Goal: Information Seeking & Learning: Understand process/instructions

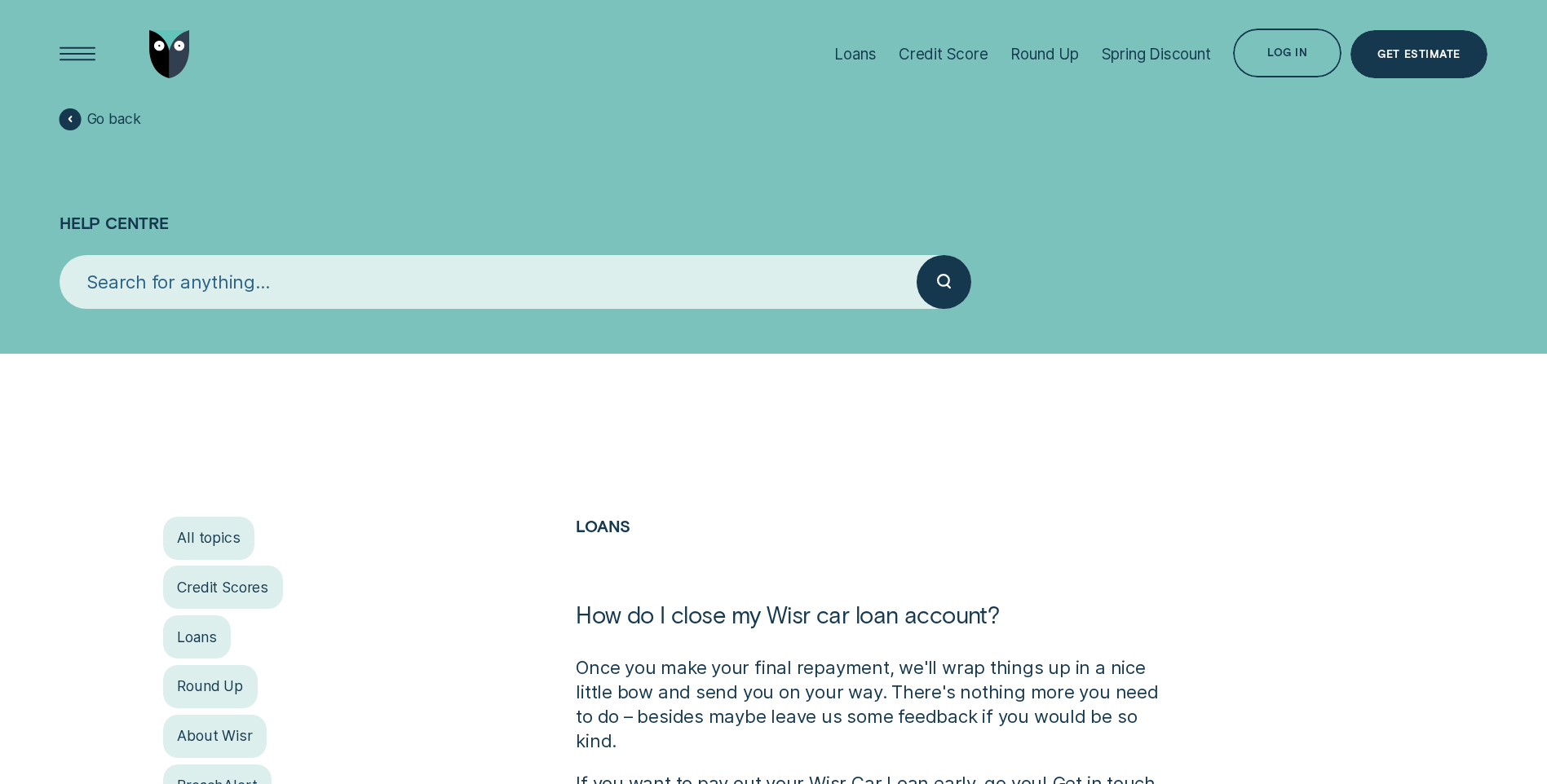
scroll to position [244, 0]
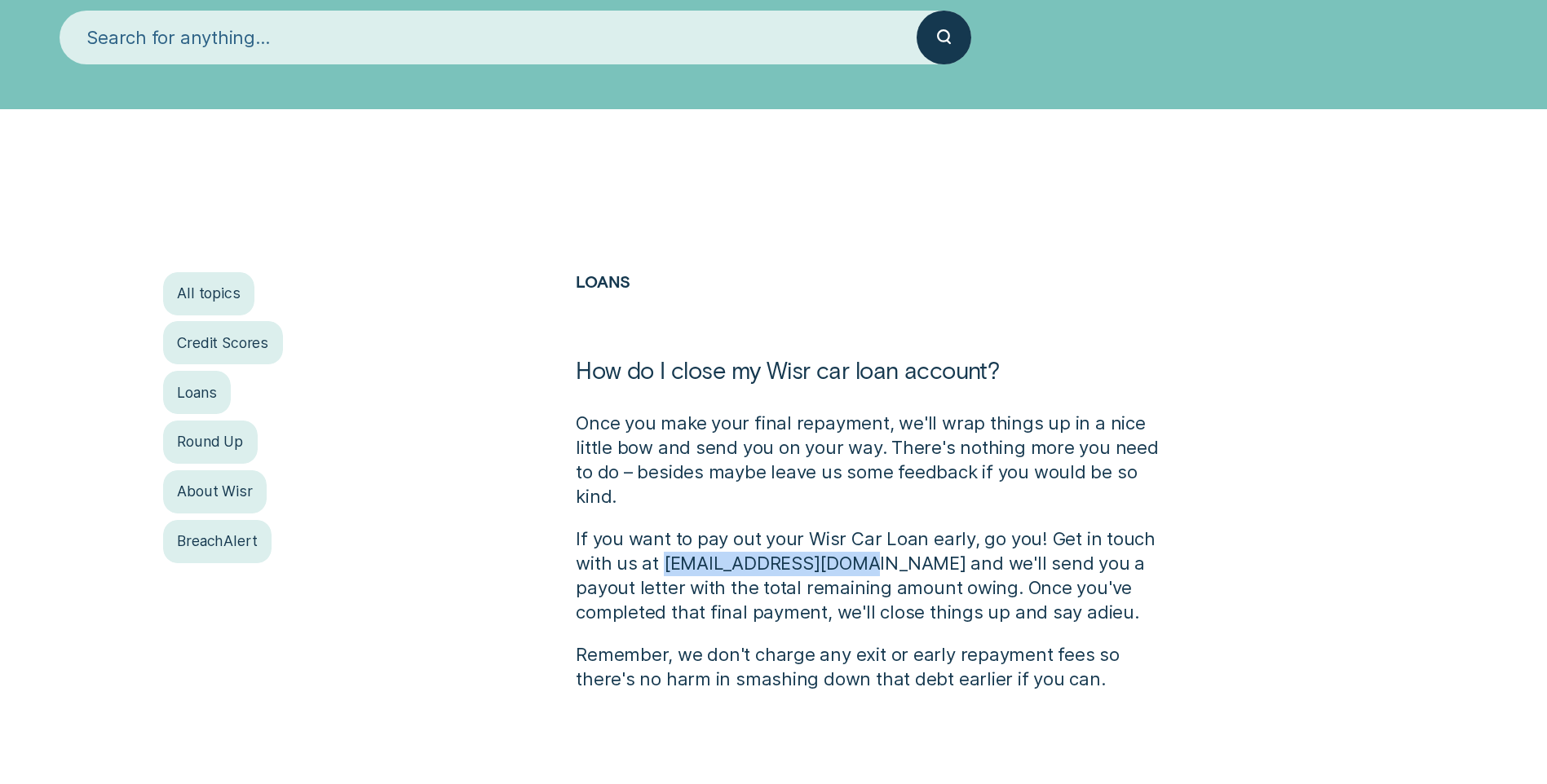
drag, startPoint x: 844, startPoint y: 539, endPoint x: 661, endPoint y: 546, distance: 183.1
click at [661, 546] on p "If you want to pay out your Wisr Car Loan early, go you! Get in touch with us a…" at bounding box center [876, 577] width 602 height 98
drag, startPoint x: 661, startPoint y: 546, endPoint x: 672, endPoint y: 583, distance: 38.6
click at [670, 578] on p "If you want to pay out your Wisr Car Loan early, go you! Get in touch with us a…" at bounding box center [876, 577] width 602 height 98
click at [1001, 586] on p "If you want to pay out your Wisr Car Loan early, go you! Get in touch with us a…" at bounding box center [876, 577] width 602 height 98
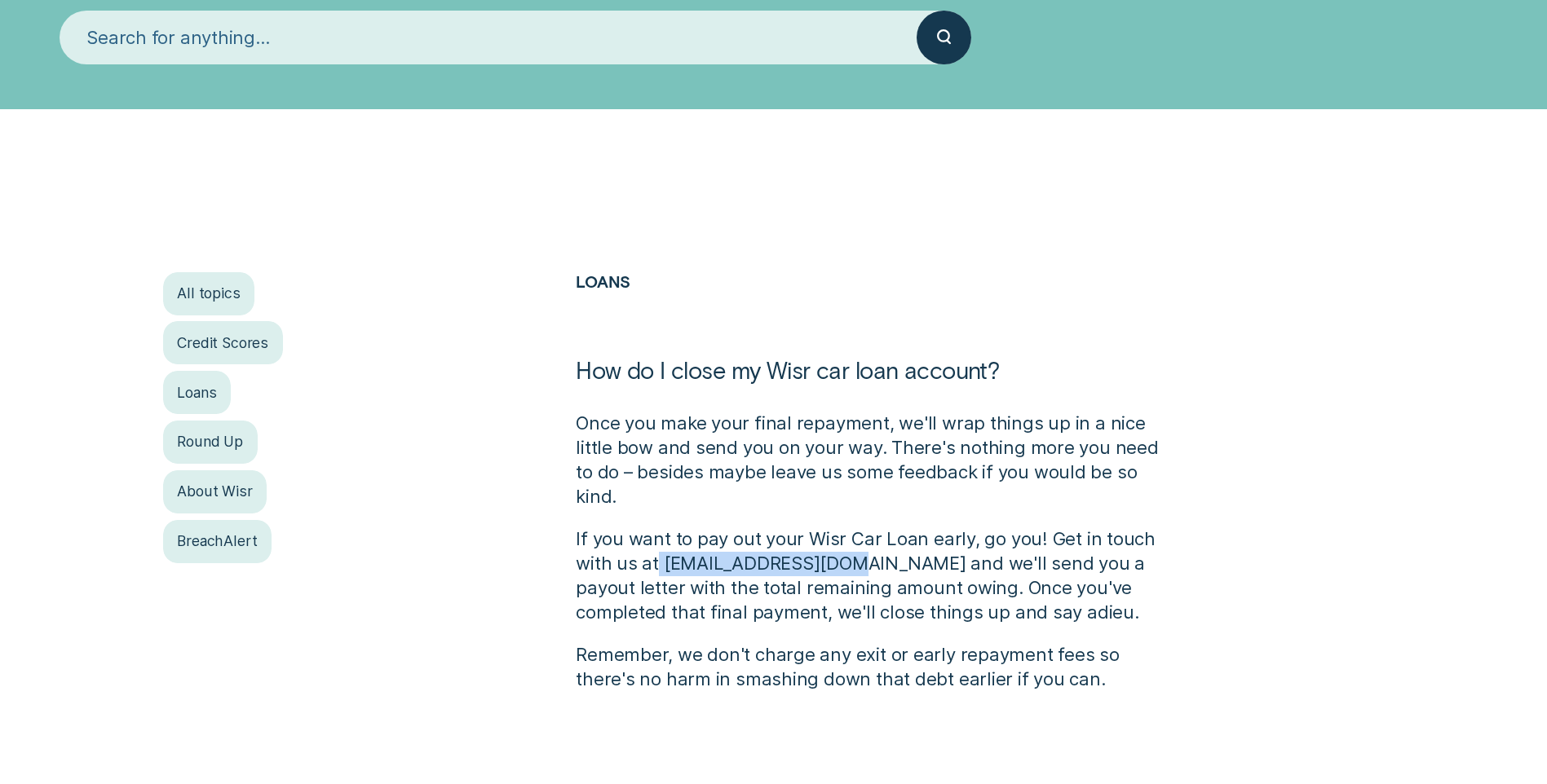
drag, startPoint x: 840, startPoint y: 540, endPoint x: 658, endPoint y: 536, distance: 182.0
click at [658, 536] on p "If you want to pay out your Wisr Car Loan early, go you! Get in touch with us a…" at bounding box center [876, 577] width 602 height 98
drag, startPoint x: 658, startPoint y: 536, endPoint x: 567, endPoint y: 533, distance: 91.0
click at [567, 533] on div "Loans How do I close my Wisr car loan account? Once you make your final repayme…" at bounding box center [876, 482] width 620 height 420
drag, startPoint x: 663, startPoint y: 543, endPoint x: 1128, endPoint y: 548, distance: 465.0
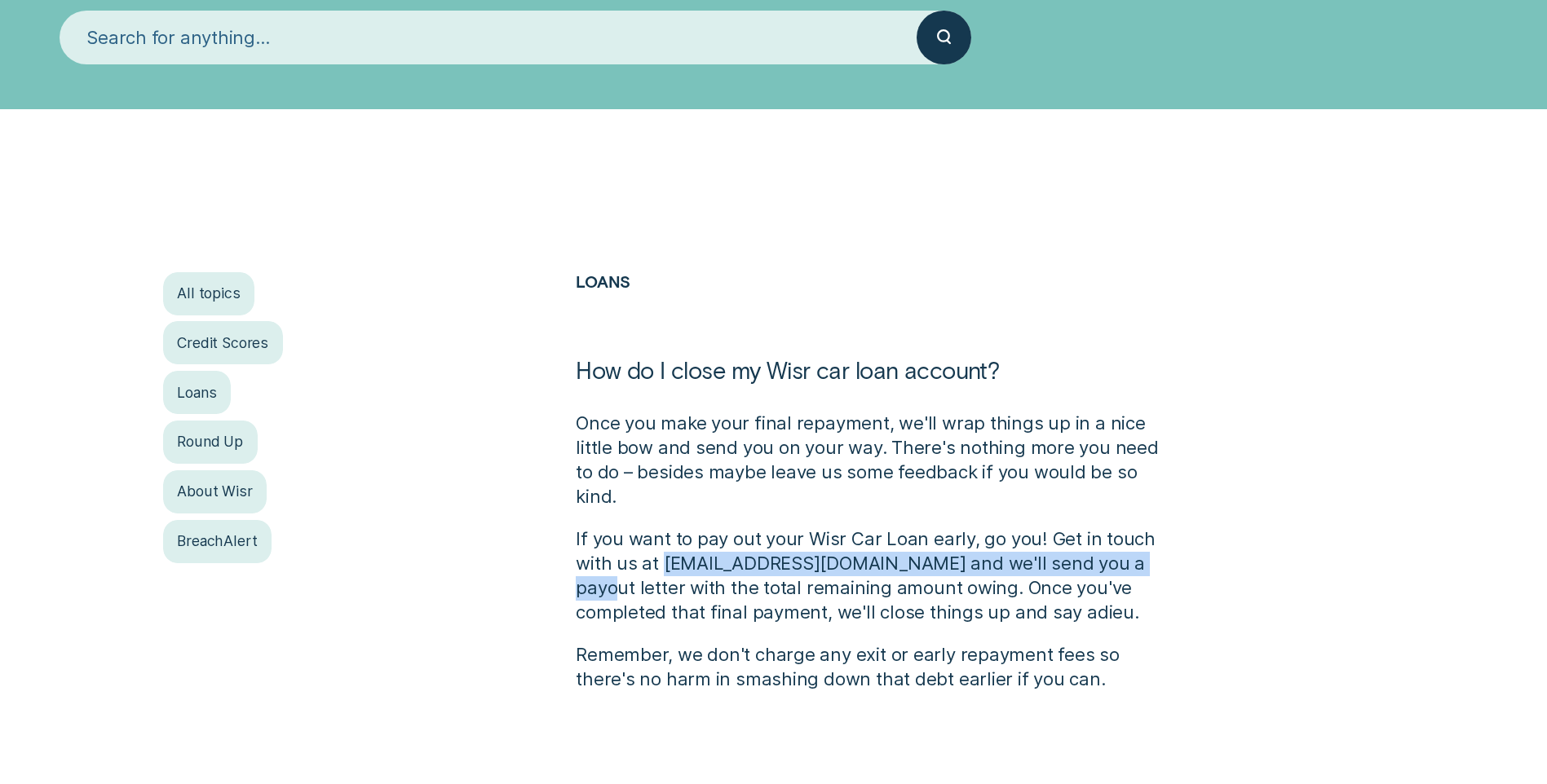
click at [1128, 548] on p "If you want to pay out your Wisr Car Loan early, go you! Get in touch with us a…" at bounding box center [876, 577] width 602 height 98
drag, startPoint x: 1128, startPoint y: 548, endPoint x: 913, endPoint y: 534, distance: 215.5
click at [1040, 534] on p "If you want to pay out your Wisr Car Loan early, go you! Get in touch with us a…" at bounding box center [876, 577] width 602 height 98
drag, startPoint x: 861, startPoint y: 567, endPoint x: 663, endPoint y: 533, distance: 200.9
click at [663, 533] on p "If you want to pay out your Wisr Car Loan early, go you! Get in touch with us a…" at bounding box center [876, 577] width 602 height 98
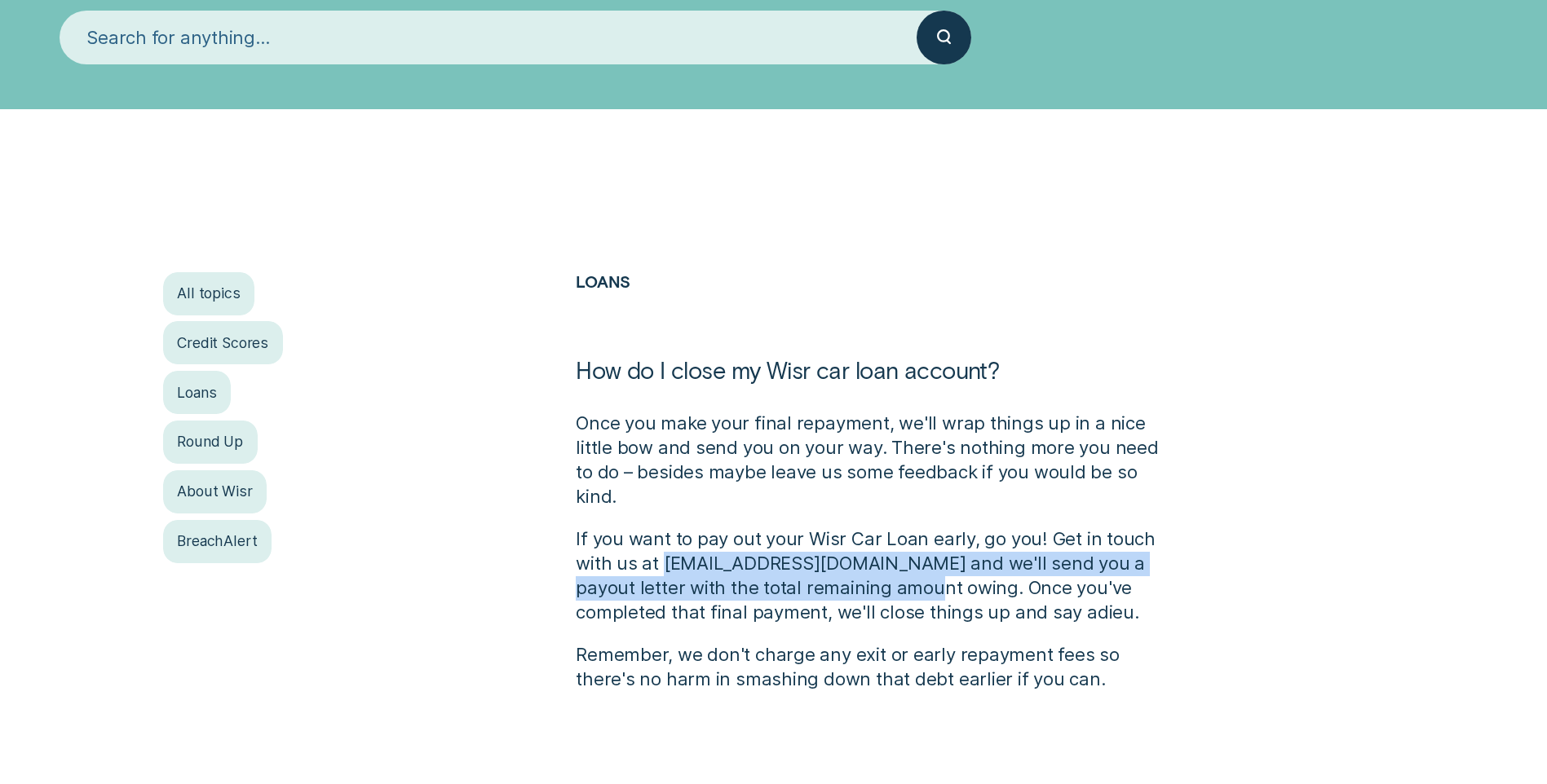
drag, startPoint x: 663, startPoint y: 533, endPoint x: 734, endPoint y: 575, distance: 82.5
click at [734, 571] on p "If you want to pay out your Wisr Car Loan early, go you! Get in touch with us a…" at bounding box center [876, 577] width 602 height 98
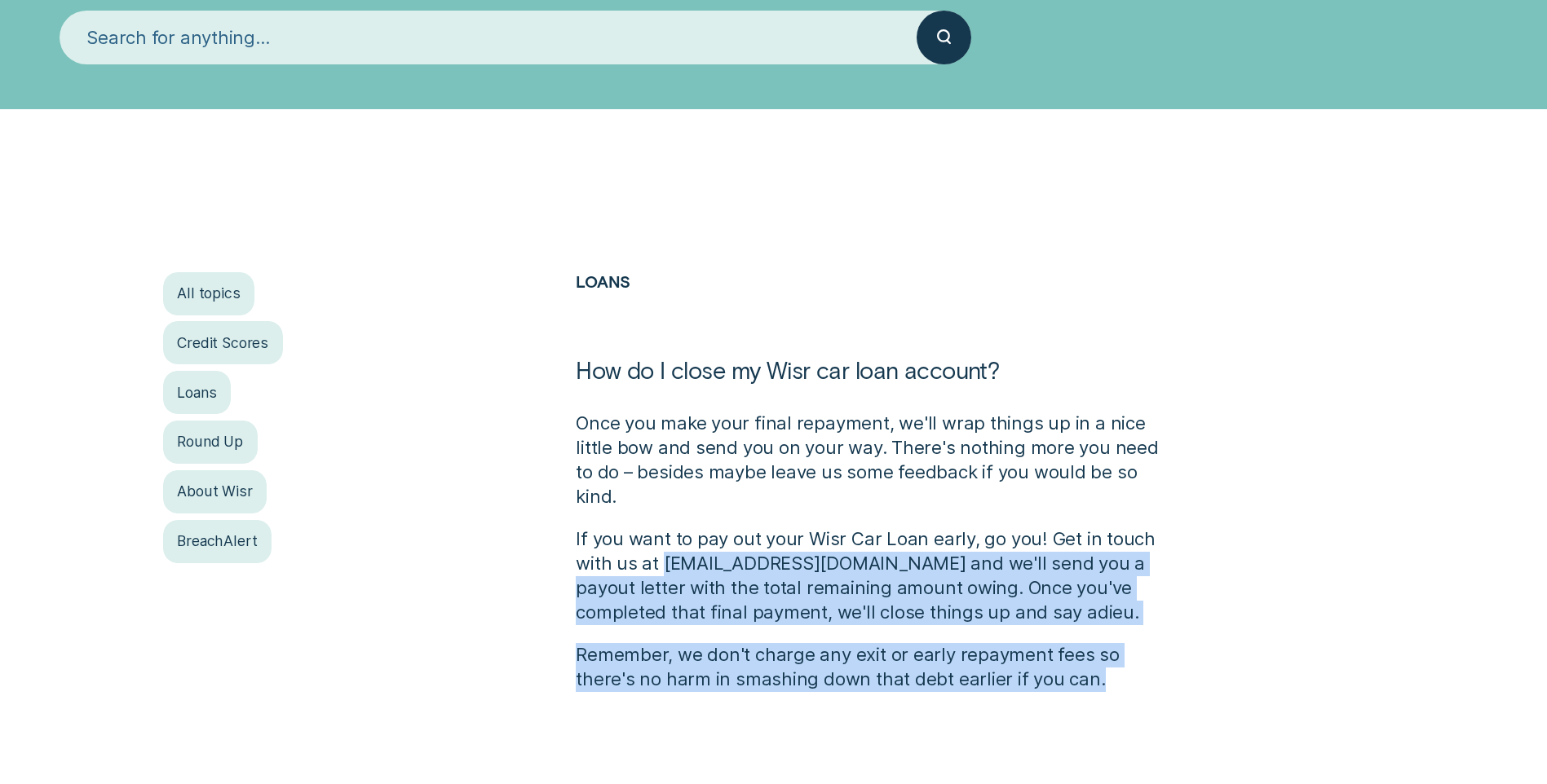
drag, startPoint x: 661, startPoint y: 542, endPoint x: 1055, endPoint y: 659, distance: 411.0
click at [1055, 659] on div "Once you make your final repayment, we'll wrap things up in a nice little bow a…" at bounding box center [876, 552] width 602 height 279
click at [821, 648] on p "Remember, we don't charge any exit or early repayment fees so there's no harm i…" at bounding box center [876, 667] width 602 height 49
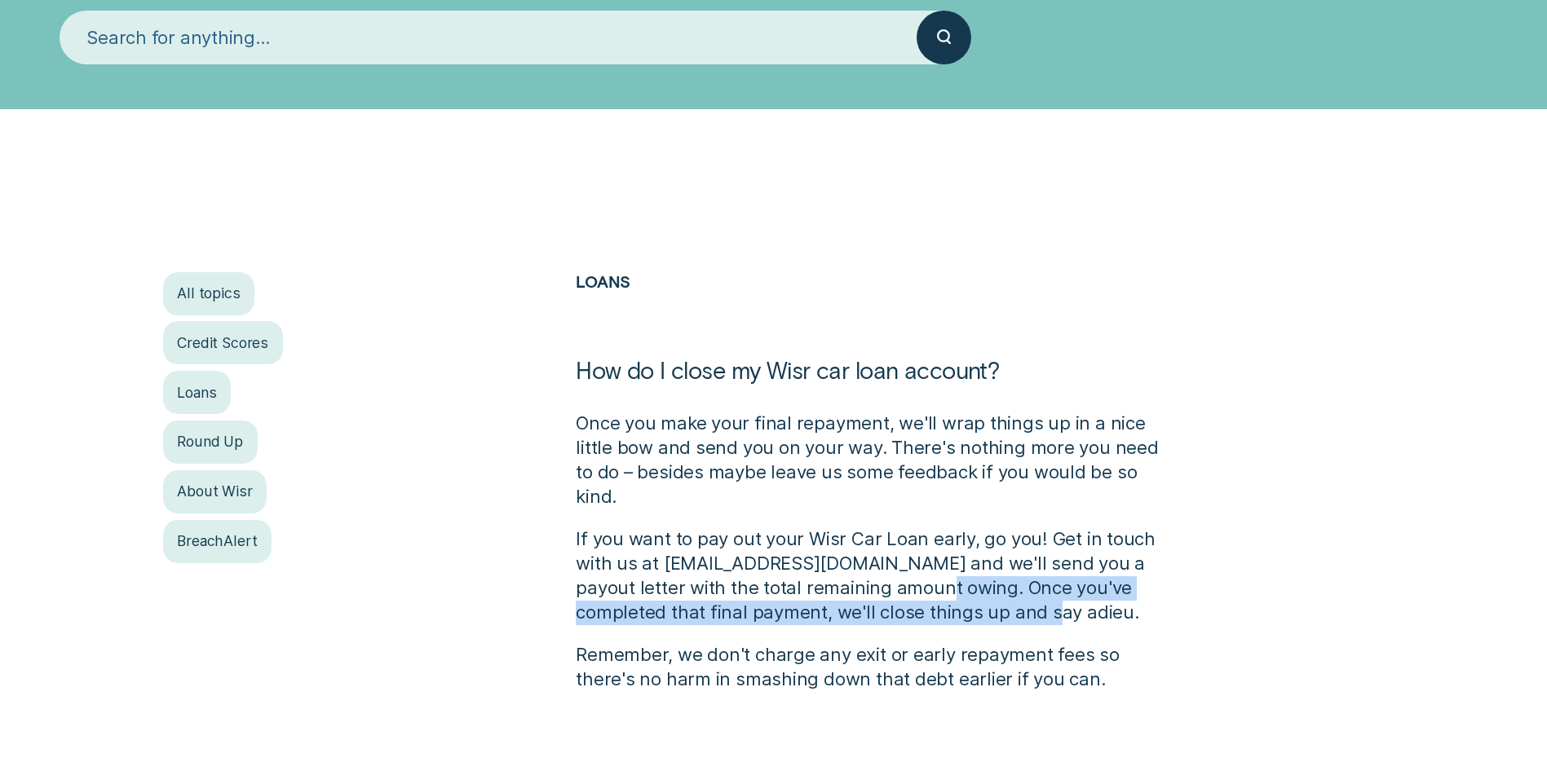
drag, startPoint x: 966, startPoint y: 581, endPoint x: 868, endPoint y: 564, distance: 99.5
click at [868, 564] on p "If you want to pay out your Wisr Car Loan early, go you! Get in touch with us a…" at bounding box center [876, 577] width 602 height 98
drag, startPoint x: 863, startPoint y: 561, endPoint x: 1000, endPoint y: 594, distance: 140.9
click at [1000, 594] on p "If you want to pay out your Wisr Car Loan early, go you! Get in touch with us a…" at bounding box center [876, 577] width 602 height 98
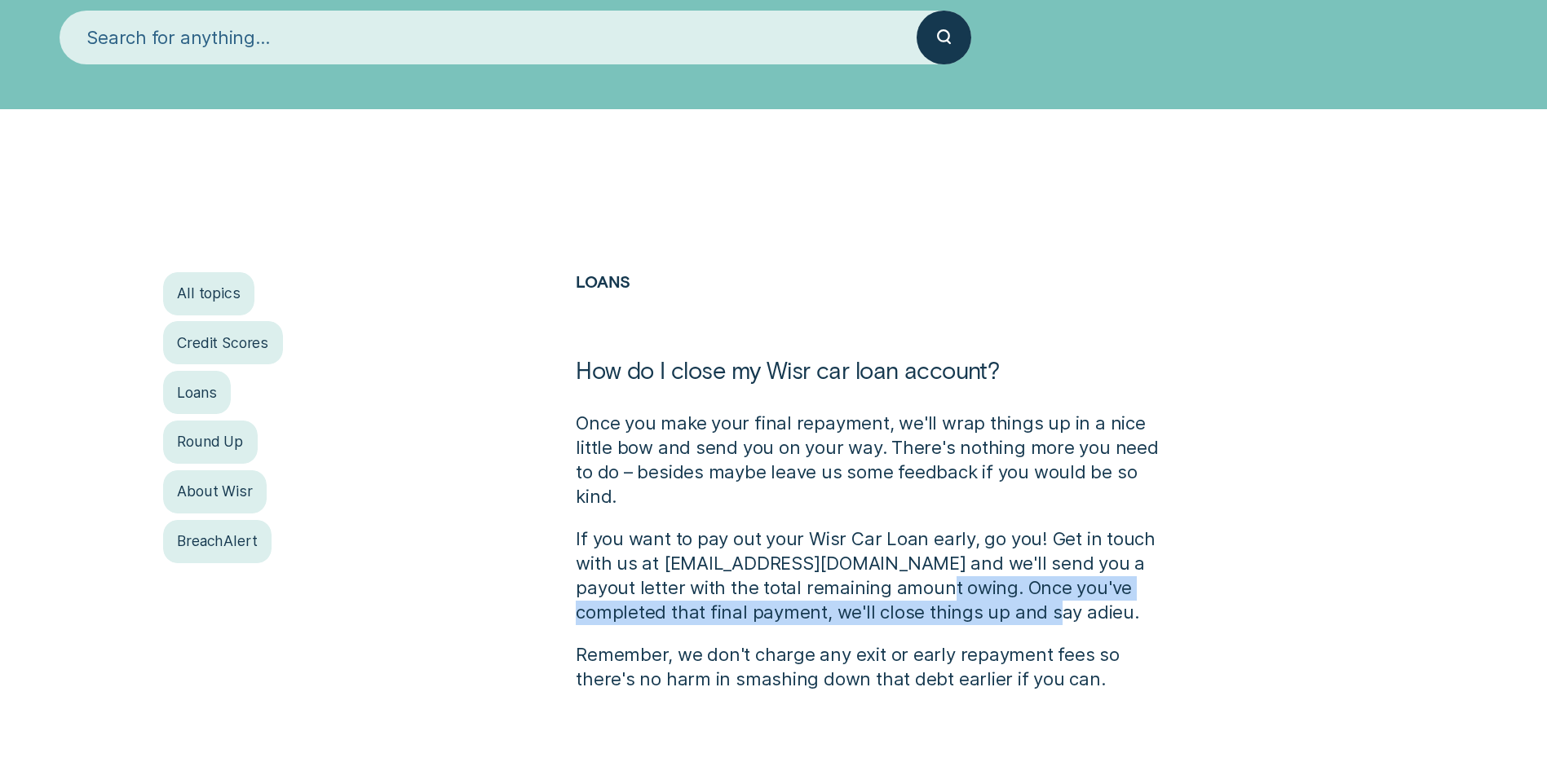
click at [1118, 671] on div "All topics Credit Scores Loans Round Up About Wisr BreachAlert Loans How do I c…" at bounding box center [774, 482] width 1547 height 744
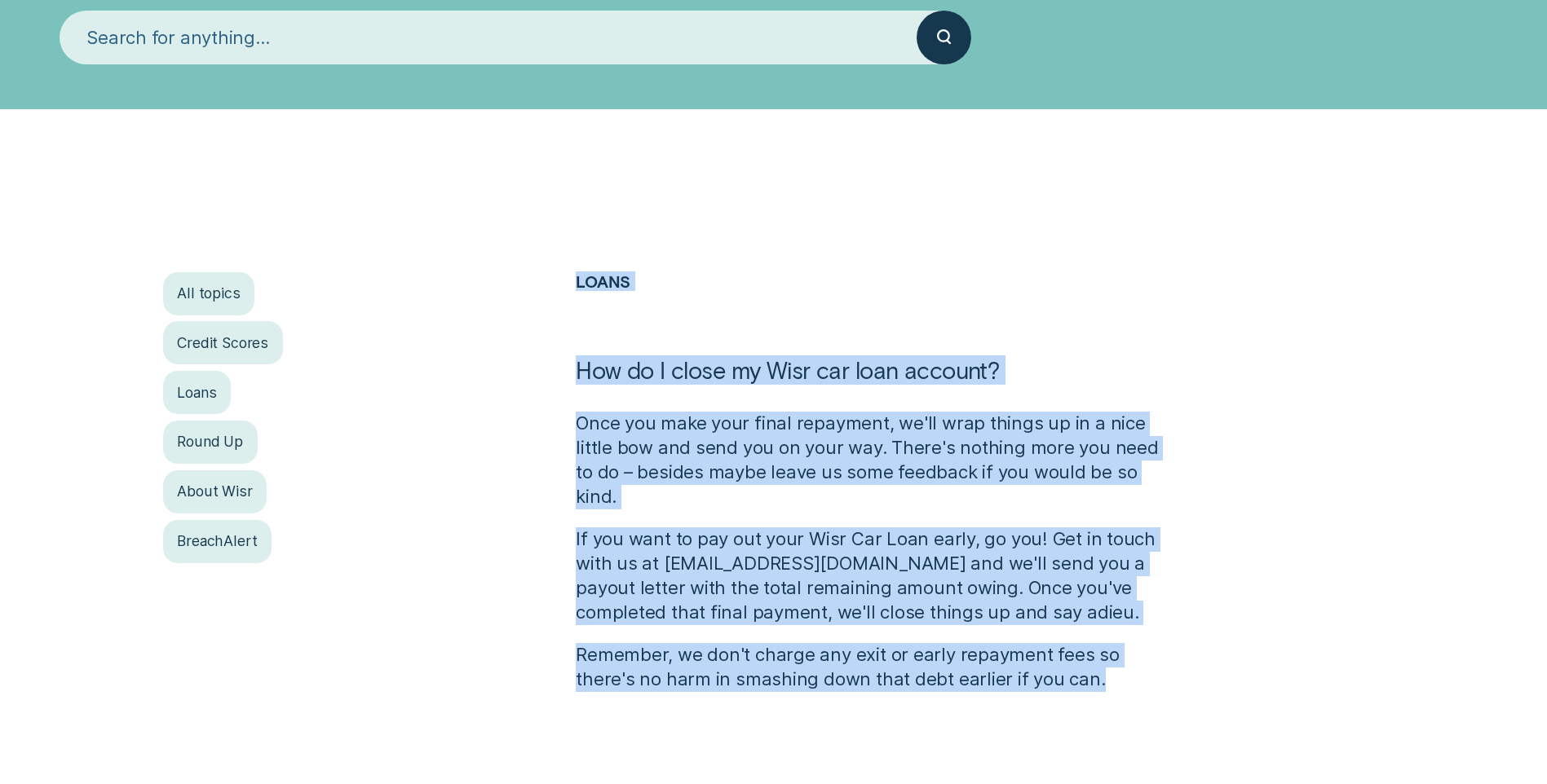
drag, startPoint x: 1037, startPoint y: 657, endPoint x: 571, endPoint y: 336, distance: 565.9
click at [571, 336] on div "Loans How do I close my Wisr car loan account? Once you make your final repayme…" at bounding box center [876, 482] width 620 height 420
